Goal: Information Seeking & Learning: Understand process/instructions

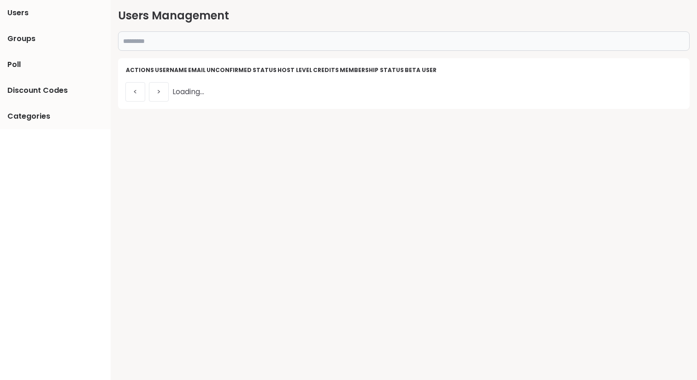
click at [321, 40] on input "text" at bounding box center [404, 40] width 572 height 19
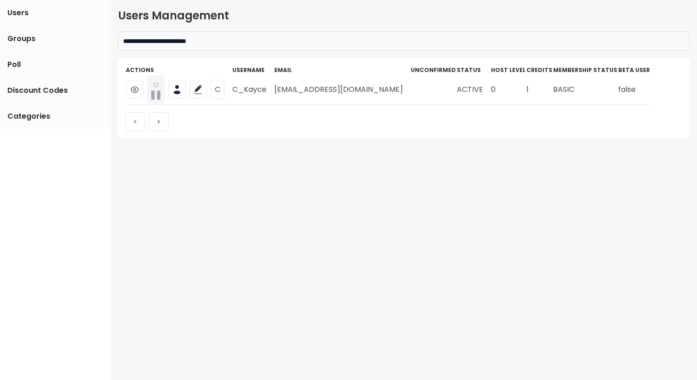
click at [249, 90] on td "C_Kayce" at bounding box center [253, 90] width 42 height 30
copy td "C_Kayce"
drag, startPoint x: 401, startPoint y: 93, endPoint x: 274, endPoint y: 92, distance: 126.8
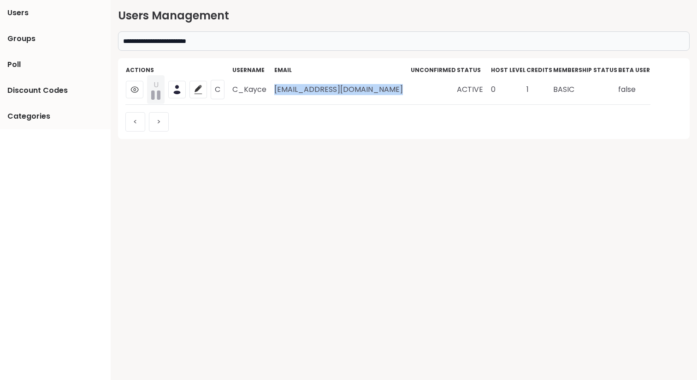
click at [274, 92] on tr "U C C_Kayce [EMAIL_ADDRESS][DOMAIN_NAME] ACTIVE 0 1 BASIC false" at bounding box center [387, 90] width 525 height 30
copy td "[EMAIL_ADDRESS][DOMAIN_NAME]"
click at [304, 34] on input "**********" at bounding box center [404, 40] width 572 height 19
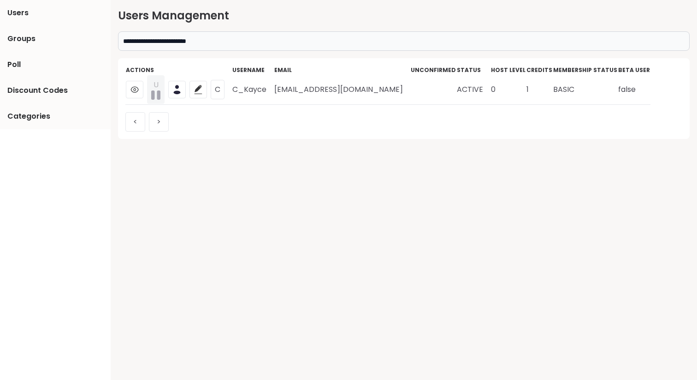
paste input "text"
type input "**********"
click at [257, 89] on td "Meredith100" at bounding box center [258, 90] width 52 height 30
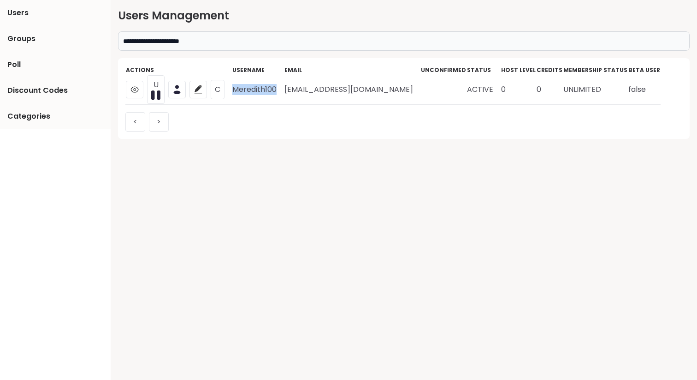
click at [257, 89] on td "Meredith100" at bounding box center [258, 90] width 52 height 30
copy td "Meredith100"
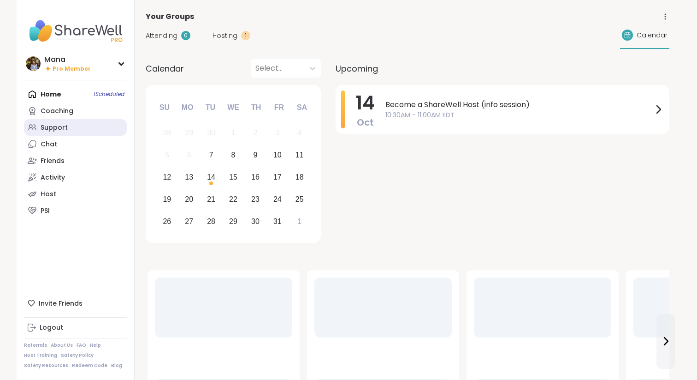
click at [87, 131] on link "Support" at bounding box center [75, 127] width 103 height 17
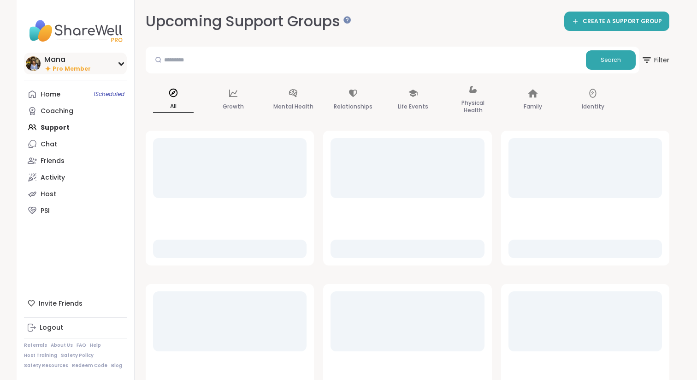
click at [82, 60] on div "Mana" at bounding box center [67, 59] width 47 height 10
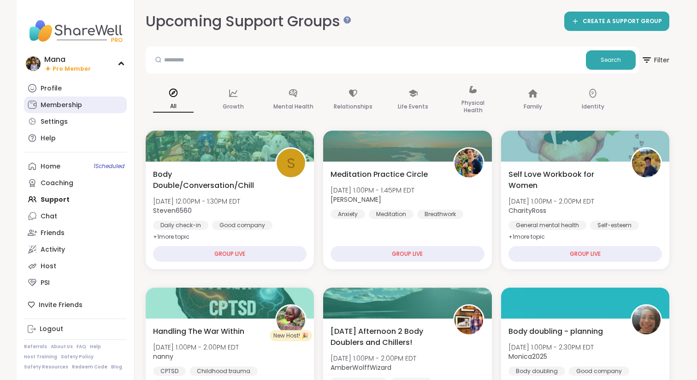
click at [79, 101] on div "Membership" at bounding box center [62, 105] width 42 height 9
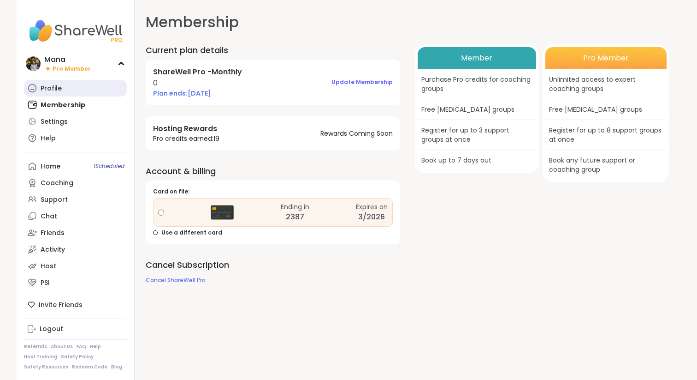
click at [70, 86] on link "Profile" at bounding box center [75, 88] width 103 height 17
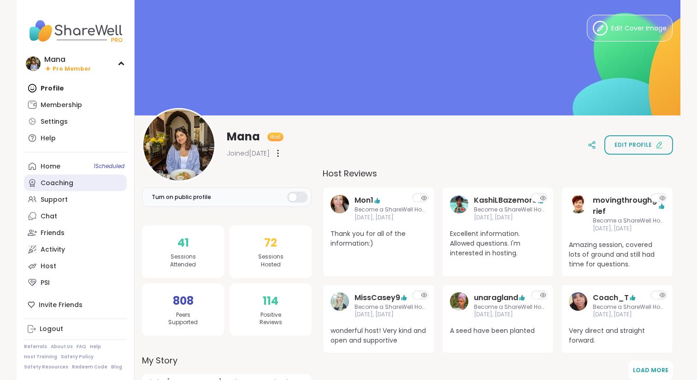
click at [66, 184] on div "Coaching" at bounding box center [57, 182] width 33 height 9
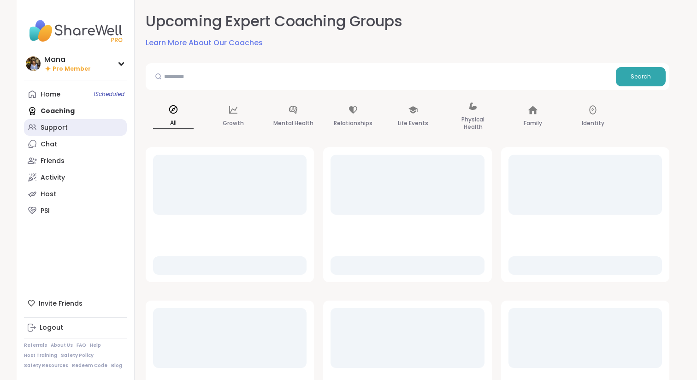
click at [65, 130] on div "Support" at bounding box center [54, 127] width 27 height 9
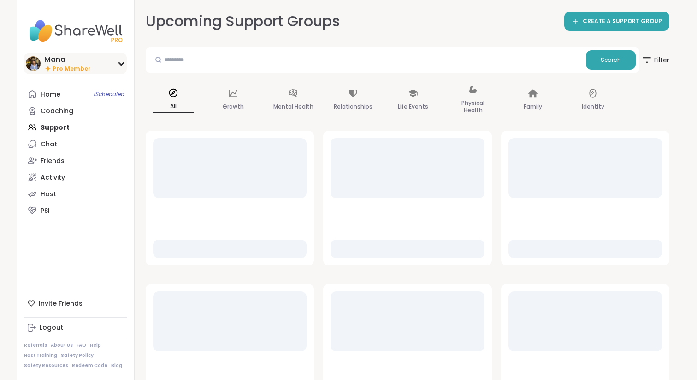
click at [86, 71] on span "Pro Member" at bounding box center [72, 69] width 38 height 8
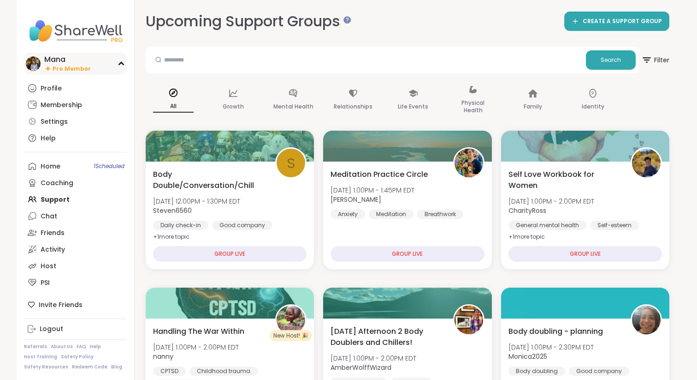
click at [74, 58] on div "Mana" at bounding box center [67, 59] width 47 height 10
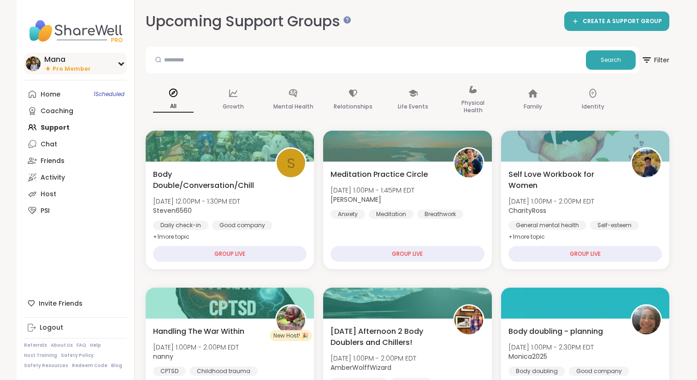
click at [73, 67] on span "Pro Member" at bounding box center [72, 69] width 38 height 8
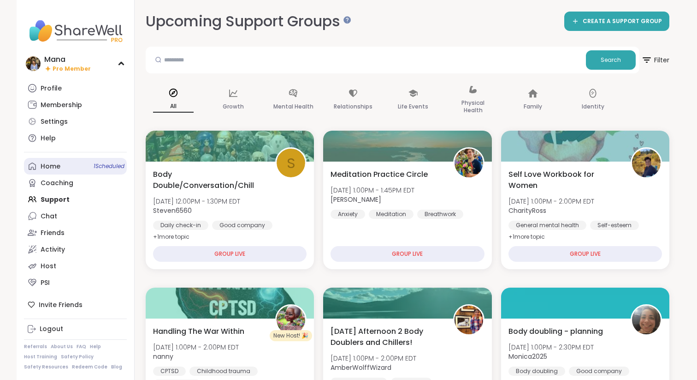
click at [58, 169] on div "Home 1 Scheduled" at bounding box center [51, 166] width 20 height 9
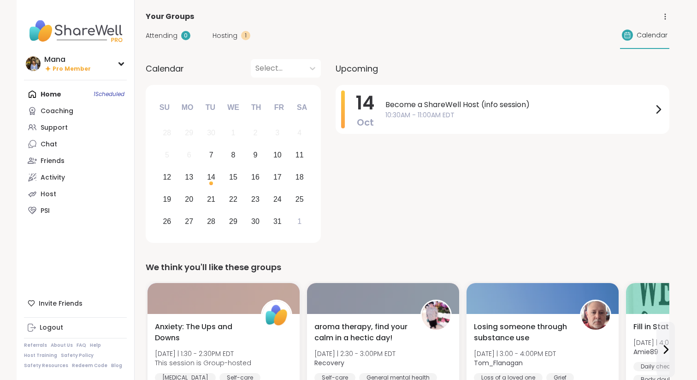
click at [222, 34] on span "Hosting" at bounding box center [225, 36] width 25 height 10
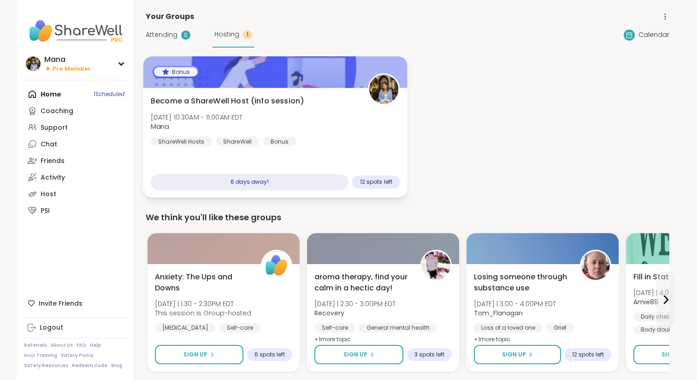
click at [318, 137] on div "Become a ShareWell Host (info session) [DATE] 10:30AM - 11:00AM EDT Mana ShareW…" at bounding box center [275, 120] width 249 height 51
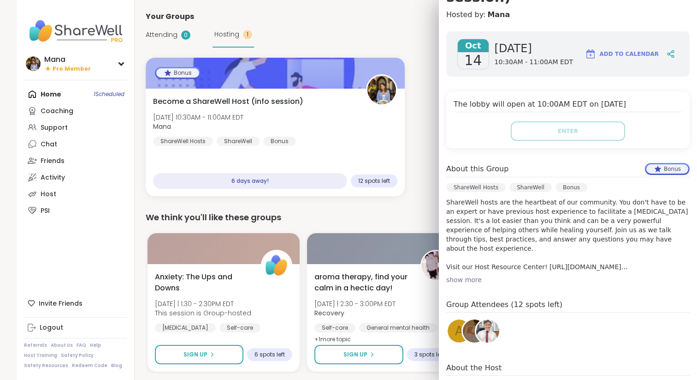
scroll to position [121, 0]
click at [466, 280] on div "show more" at bounding box center [567, 278] width 243 height 9
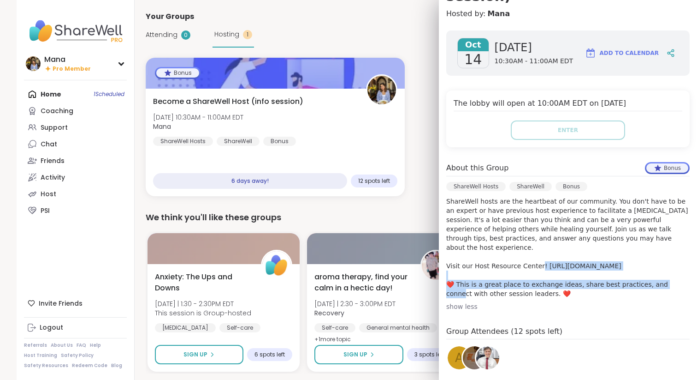
drag, startPoint x: 542, startPoint y: 258, endPoint x: 634, endPoint y: 264, distance: 92.4
click at [634, 264] on p "ShareWell hosts are the heartbeat of our community. You don't have to be an exp…" at bounding box center [567, 246] width 243 height 101
copy p "[URL][DOMAIN_NAME]"
